Goal: Information Seeking & Learning: Learn about a topic

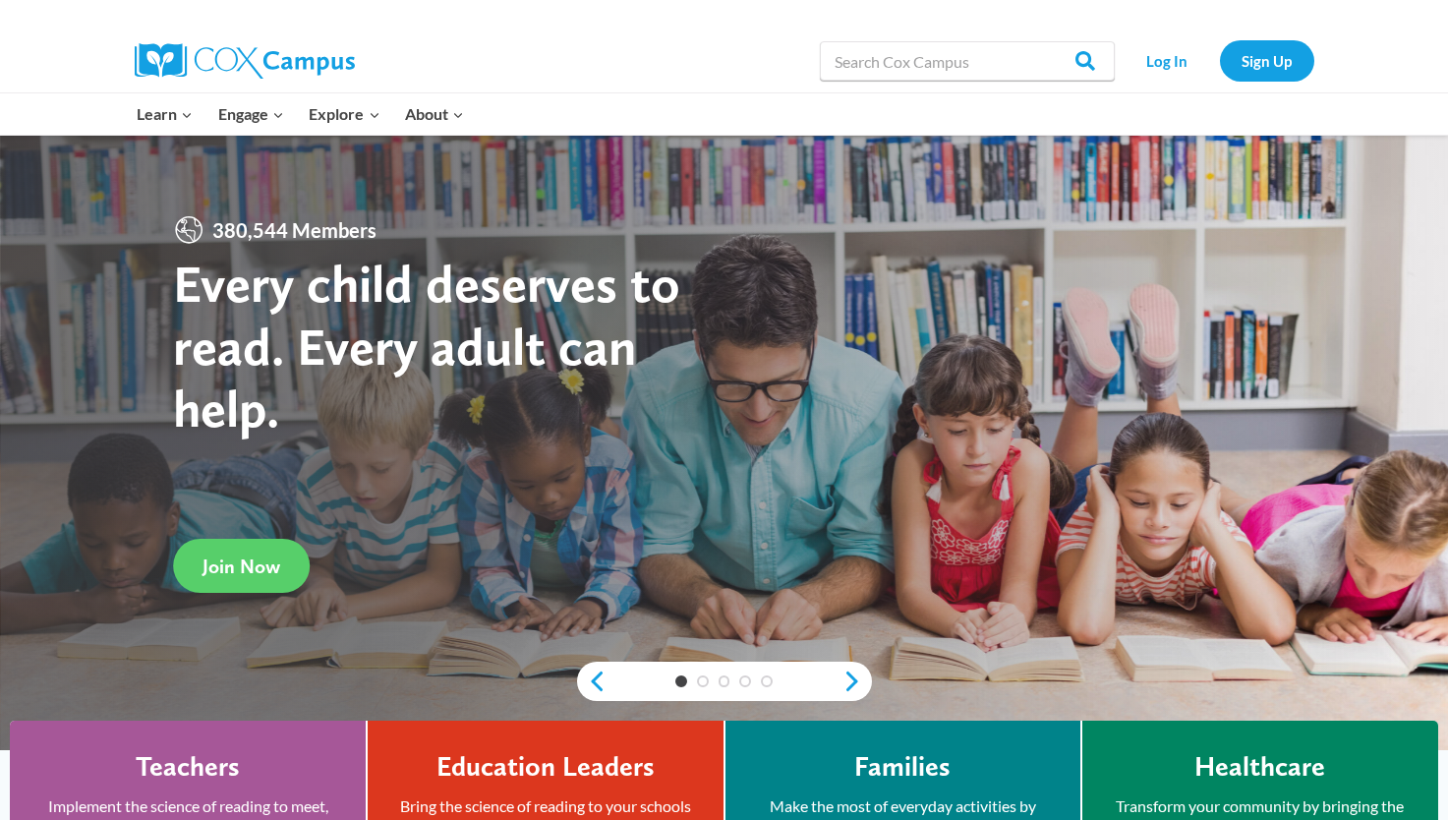
click at [914, 60] on input "Search in [URL][DOMAIN_NAME]" at bounding box center [967, 60] width 295 height 39
click at [1164, 57] on link "Log In" at bounding box center [1168, 60] width 86 height 40
click at [985, 66] on input "Search in [URL][DOMAIN_NAME]" at bounding box center [967, 60] width 295 height 39
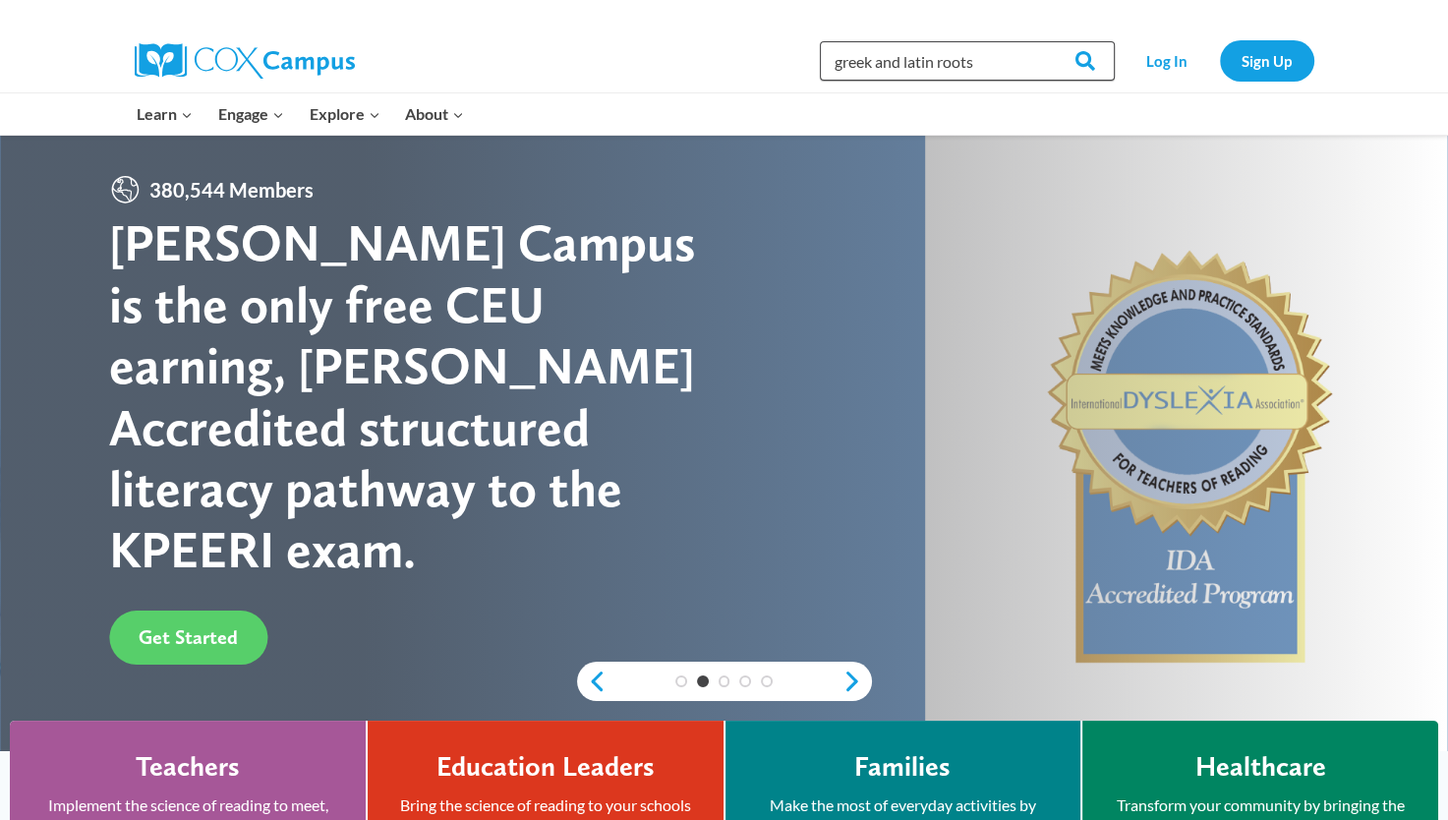
type input "greek and latin roots"
click at [1038, 41] on input "Search" at bounding box center [1076, 60] width 77 height 39
